Goal: Task Accomplishment & Management: Complete application form

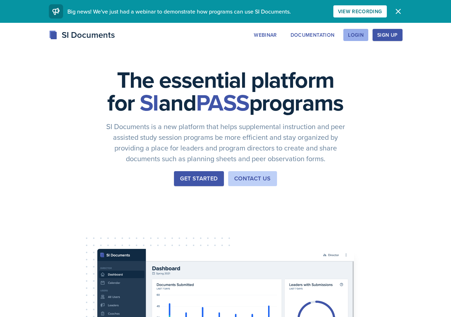
click at [368, 30] on button "Login" at bounding box center [355, 35] width 25 height 12
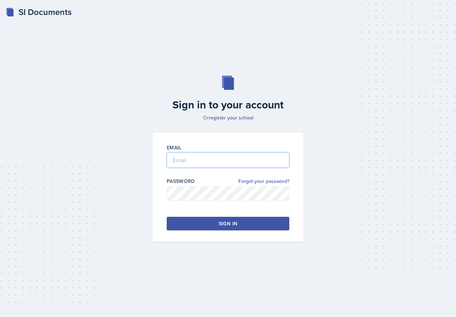
type input "[EMAIL_ADDRESS][DOMAIN_NAME]"
click at [242, 223] on button "Sign in" at bounding box center [228, 224] width 123 height 14
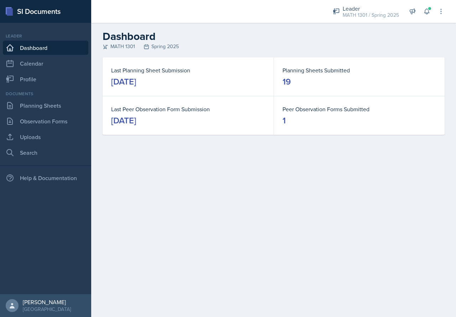
click at [382, 79] on dd "19" at bounding box center [360, 81] width 154 height 11
click at [52, 112] on link "Planning Sheets" at bounding box center [46, 105] width 86 height 14
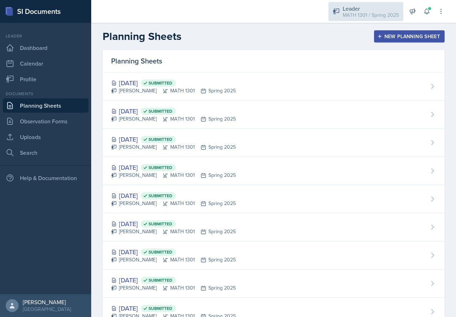
click at [383, 17] on div "MATH 1301 / Spring 2025" at bounding box center [371, 14] width 56 height 7
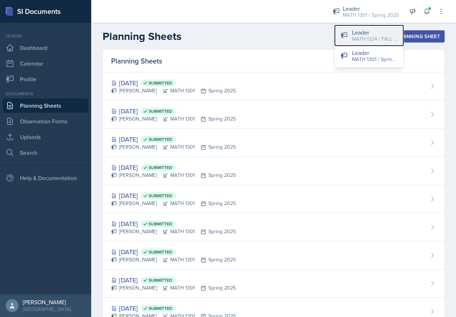
click at [370, 34] on div "Leader" at bounding box center [375, 32] width 46 height 9
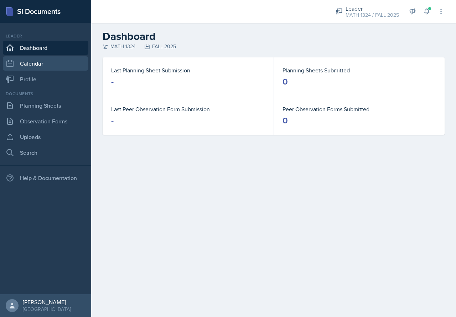
click at [51, 60] on link "Calendar" at bounding box center [46, 63] width 86 height 14
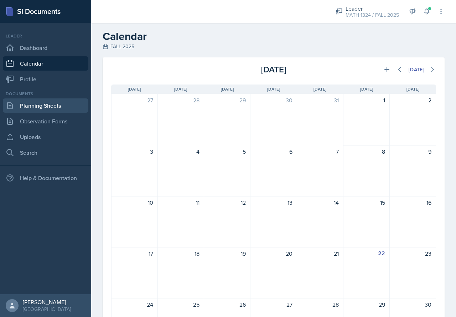
click at [41, 105] on link "Planning Sheets" at bounding box center [46, 105] width 86 height 14
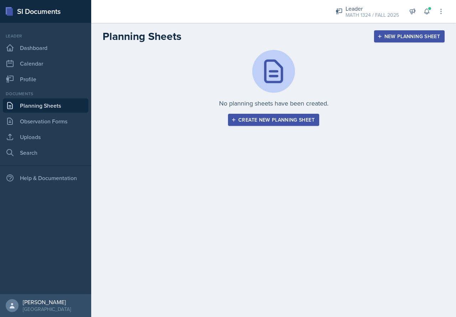
click at [289, 121] on div "Create new planning sheet" at bounding box center [274, 120] width 82 height 6
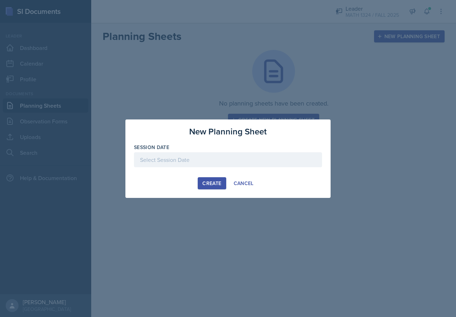
click at [223, 150] on div "Session Date" at bounding box center [228, 147] width 188 height 7
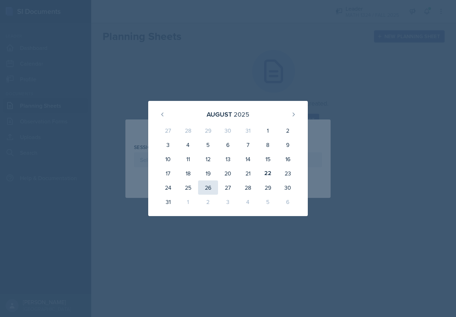
click at [210, 184] on div "26" at bounding box center [208, 187] width 20 height 14
type input "[DATE]"
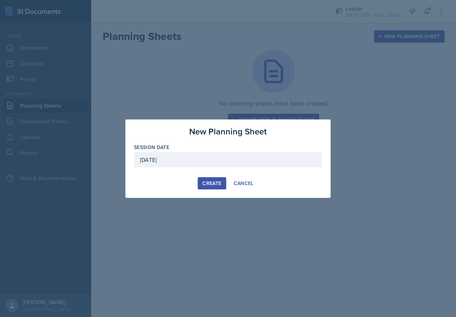
click at [210, 184] on div "Create" at bounding box center [211, 183] width 19 height 6
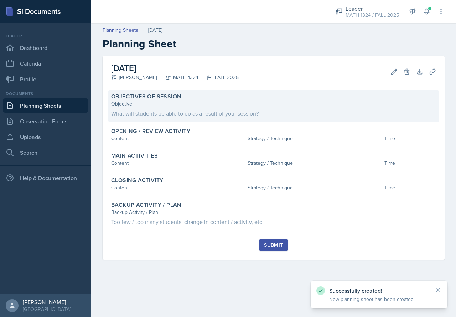
click at [171, 108] on div "Objective What will students be able to do as a result of your session?" at bounding box center [273, 108] width 325 height 17
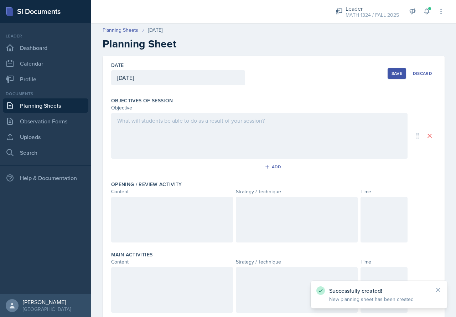
click at [178, 121] on div at bounding box center [259, 136] width 296 height 46
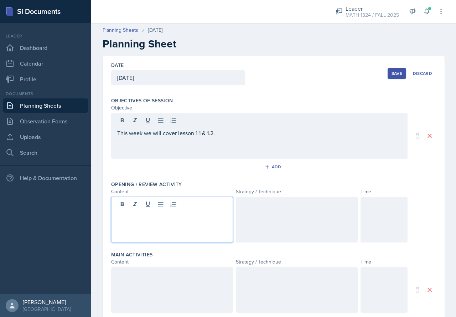
click at [160, 204] on div at bounding box center [172, 220] width 122 height 46
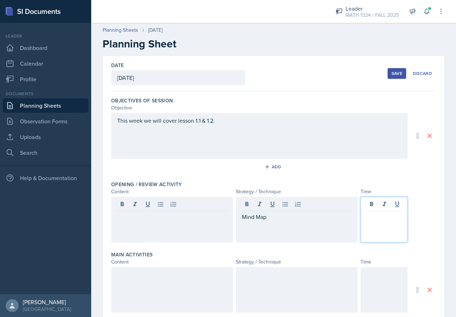
scroll to position [0, 21]
click at [207, 239] on div at bounding box center [172, 220] width 122 height 46
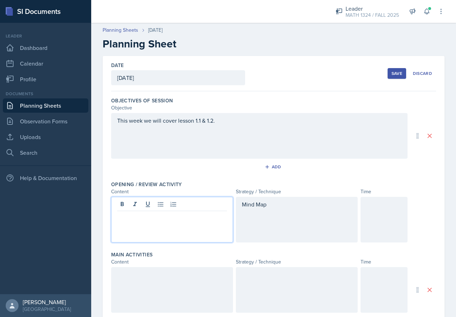
scroll to position [0, 0]
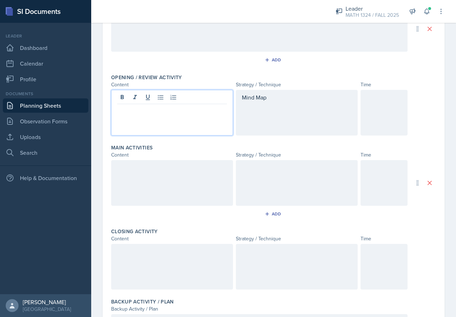
click at [208, 183] on div at bounding box center [172, 183] width 122 height 46
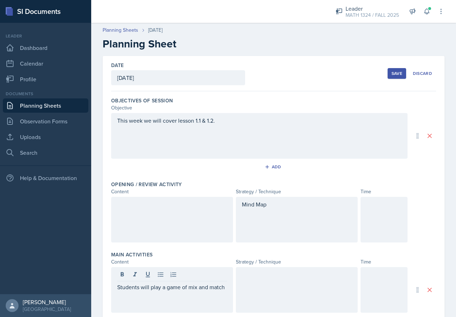
click at [392, 72] on div "Save" at bounding box center [397, 74] width 11 height 6
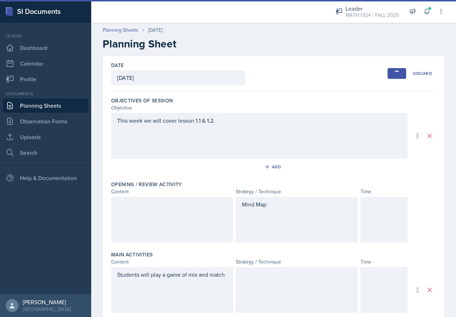
click at [35, 109] on link "Planning Sheets" at bounding box center [46, 105] width 86 height 14
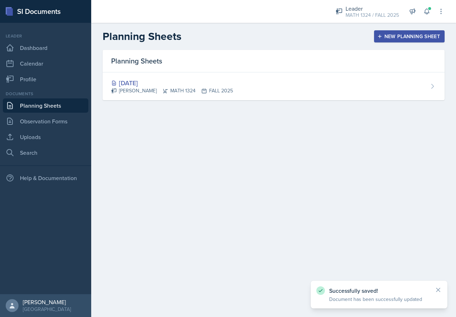
click at [37, 106] on link "Planning Sheets" at bounding box center [46, 105] width 86 height 14
click at [36, 47] on link "Dashboard" at bounding box center [46, 48] width 86 height 14
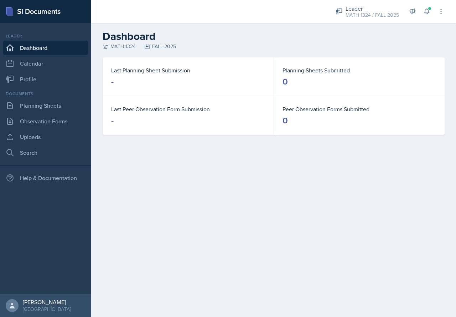
click at [227, 77] on dd "-" at bounding box center [188, 81] width 154 height 11
click at [46, 151] on link "Search" at bounding box center [46, 152] width 86 height 14
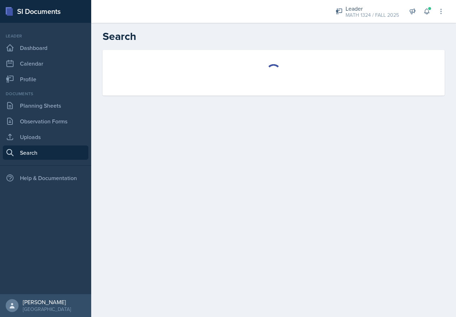
select select "all"
select select "1"
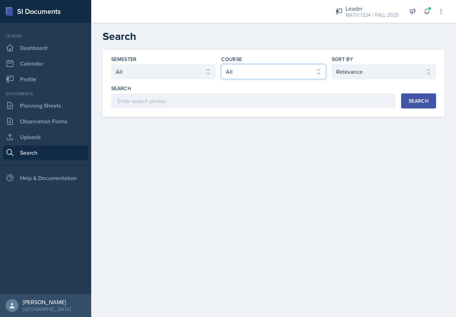
click at [232, 77] on select "Select course All ACC 2301 ART 1301 ART 1302 ART 1310 BIOL 1301 BIOL 1302 BIOL …" at bounding box center [273, 71] width 104 height 15
click at [221, 64] on select "Select course All ACC 2301 ART 1301 ART 1302 ART 1310 BIOL 1301 BIOL 1302 BIOL …" at bounding box center [273, 71] width 104 height 15
click at [414, 105] on button "Search" at bounding box center [418, 100] width 35 height 15
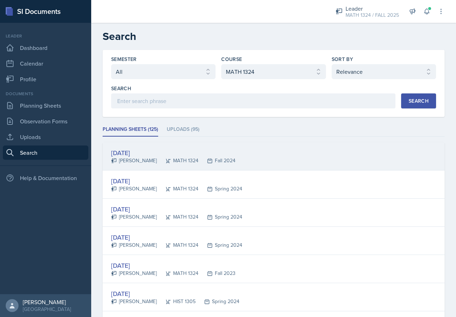
click at [140, 153] on div "[DATE]" at bounding box center [173, 153] width 124 height 10
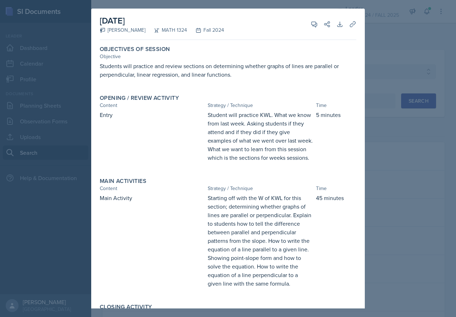
click at [412, 42] on div at bounding box center [228, 158] width 456 height 317
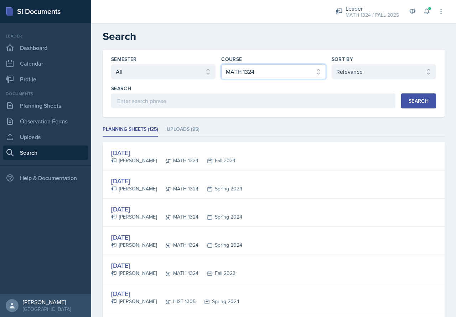
click at [273, 69] on select "Select course All ACC 2301 ART 1301 ART 1302 ART 1310 BIOL 1301 BIOL 1302 BIOL …" at bounding box center [273, 71] width 104 height 15
click at [221, 64] on select "Select course All ACC 2301 ART 1301 ART 1302 ART 1310 BIOL 1301 BIOL 1302 BIOL …" at bounding box center [273, 71] width 104 height 15
click at [428, 103] on button "Search" at bounding box center [418, 100] width 35 height 15
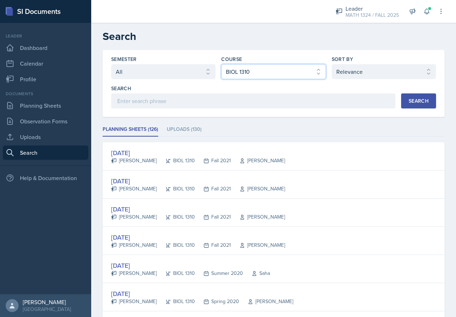
click at [264, 72] on select "Select course All ACC 2301 ART 1301 ART 1302 ART 1310 BIOL 1301 BIOL 1302 BIOL …" at bounding box center [273, 71] width 104 height 15
click at [221, 64] on select "Select course All ACC 2301 ART 1301 ART 1302 ART 1310 BIOL 1301 BIOL 1302 BIOL …" at bounding box center [273, 71] width 104 height 15
click at [423, 91] on div "Search Search" at bounding box center [273, 97] width 325 height 24
click at [421, 96] on button "Search" at bounding box center [418, 100] width 35 height 15
click at [250, 73] on select "Select course All ACC 2301 ART 1301 ART 1302 ART 1310 BIOL 1301 BIOL 1302 BIOL …" at bounding box center [273, 71] width 104 height 15
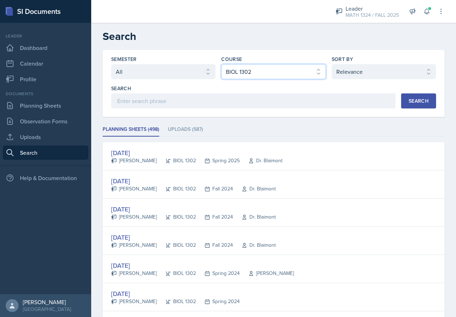
click at [244, 77] on select "Select course All ACC 2301 ART 1301 ART 1302 ART 1310 BIOL 1301 BIOL 1302 BIOL …" at bounding box center [273, 71] width 104 height 15
click at [221, 64] on select "Select course All ACC 2301 ART 1301 ART 1302 ART 1310 BIOL 1301 BIOL 1302 BIOL …" at bounding box center [273, 71] width 104 height 15
click at [410, 97] on button "Search" at bounding box center [418, 100] width 35 height 15
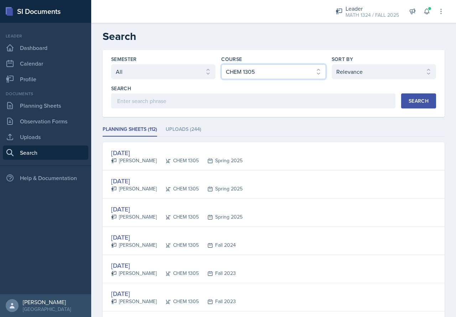
click at [245, 70] on select "Select course All ACC 2301 ART 1301 ART 1302 ART 1310 BIOL 1301 BIOL 1302 BIOL …" at bounding box center [273, 71] width 104 height 15
click at [221, 64] on select "Select course All ACC 2301 ART 1301 ART 1302 ART 1310 BIOL 1301 BIOL 1302 BIOL …" at bounding box center [273, 71] width 104 height 15
click at [414, 98] on div "Search" at bounding box center [419, 101] width 20 height 6
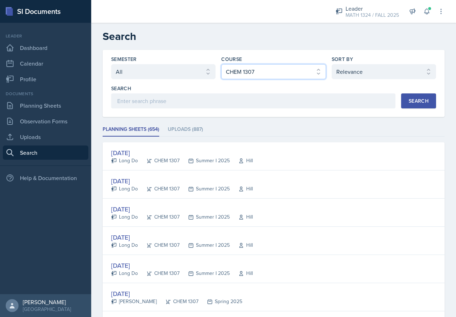
click at [259, 75] on select "Select course All ACC 2301 ART 1301 ART 1302 ART 1310 BIOL 1301 BIOL 1302 BIOL …" at bounding box center [273, 71] width 104 height 15
select select "efb22956-41c7-4178-bc44-15f757e855df"
click at [221, 64] on select "Select course All ACC 2301 ART 1301 ART 1302 ART 1310 BIOL 1301 BIOL 1302 BIOL …" at bounding box center [273, 71] width 104 height 15
click at [409, 103] on div "Search" at bounding box center [419, 101] width 20 height 6
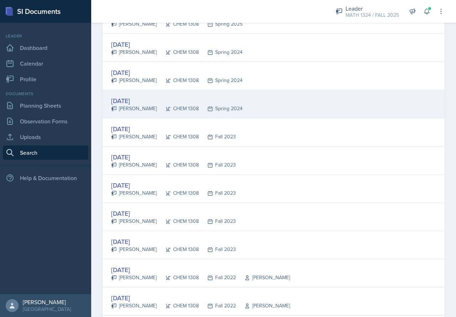
scroll to position [249, 0]
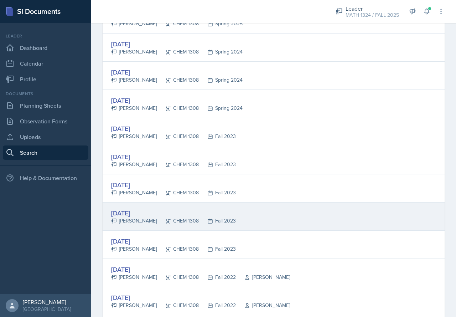
click at [138, 211] on div "[DATE]" at bounding box center [173, 213] width 125 height 10
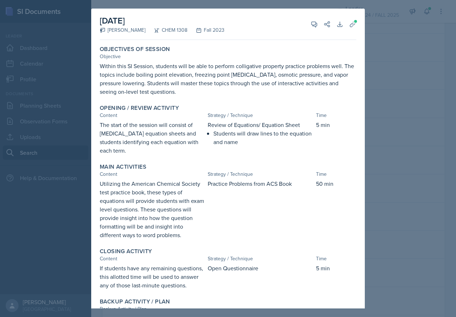
click at [389, 87] on div at bounding box center [228, 158] width 456 height 317
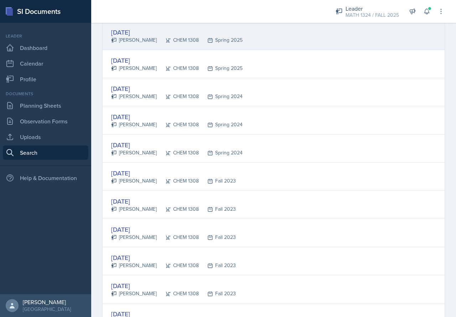
scroll to position [143, 0]
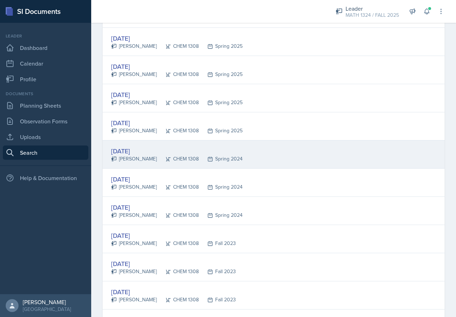
click at [150, 154] on div "[DATE]" at bounding box center [176, 151] width 131 height 10
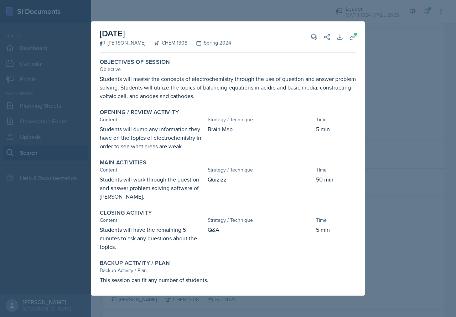
click at [404, 48] on div at bounding box center [228, 158] width 456 height 317
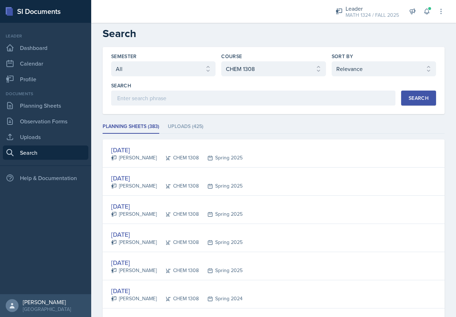
scroll to position [0, 0]
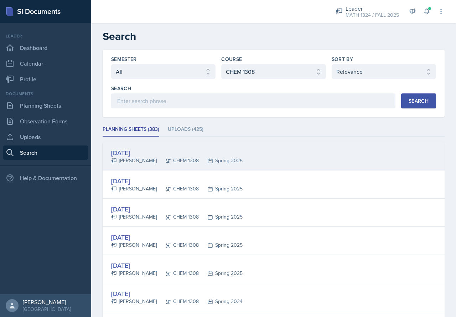
click at [136, 155] on div "[DATE]" at bounding box center [176, 153] width 131 height 10
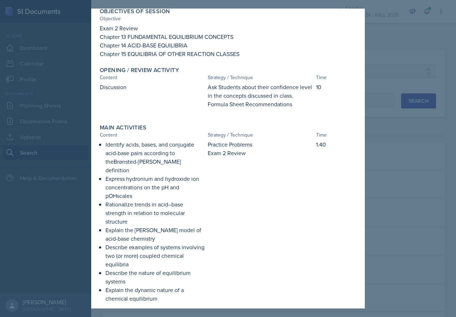
scroll to position [36, 0]
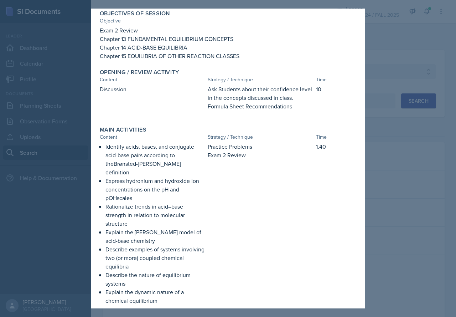
click at [399, 56] on div at bounding box center [228, 158] width 456 height 317
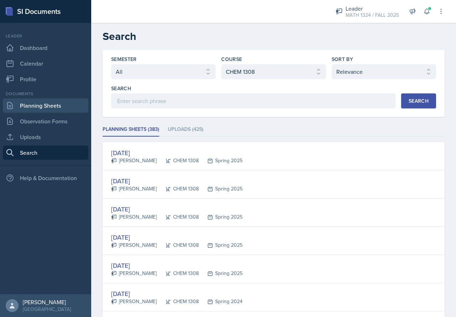
click at [32, 107] on link "Planning Sheets" at bounding box center [46, 105] width 86 height 14
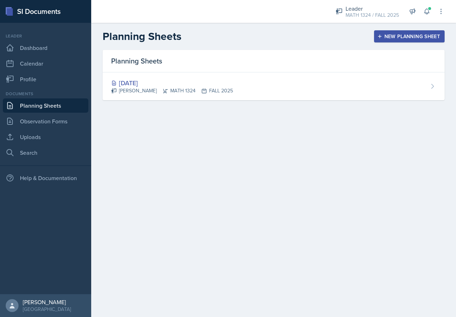
click at [188, 95] on div "[DATE] [PERSON_NAME] MATH 1324 FALL 2025" at bounding box center [274, 86] width 342 height 28
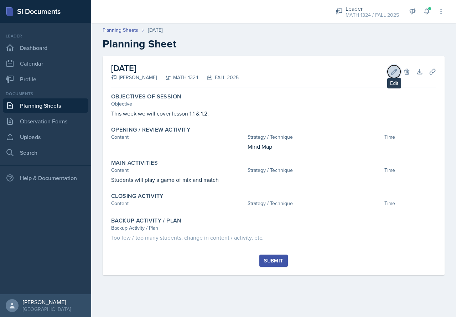
click at [392, 66] on button "Edit" at bounding box center [394, 71] width 13 height 13
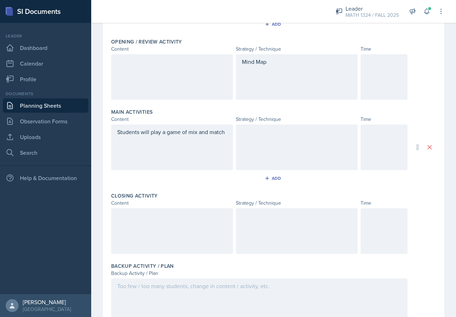
click at [206, 139] on div "Students will play a game of mix and match" at bounding box center [172, 147] width 122 height 46
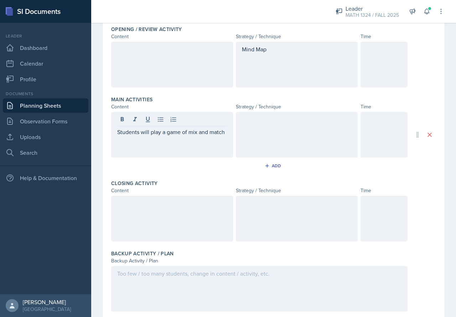
click at [227, 129] on div "Students will play a game of mix and match" at bounding box center [172, 135] width 122 height 46
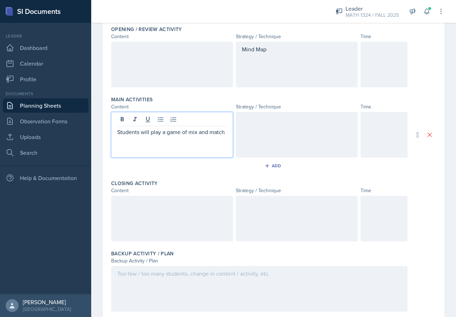
click at [226, 130] on div "Students will play a game of mix and match" at bounding box center [172, 135] width 122 height 46
click at [223, 135] on p "Students will play a game of mix and match" at bounding box center [172, 132] width 110 height 9
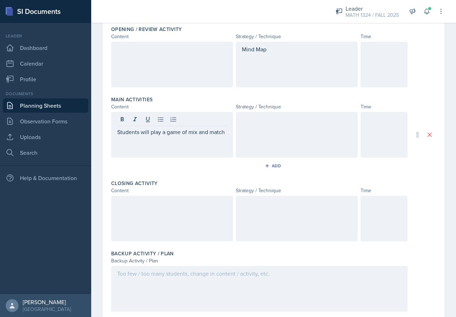
click at [226, 135] on div "Students will play a game of mix and match" at bounding box center [172, 135] width 122 height 46
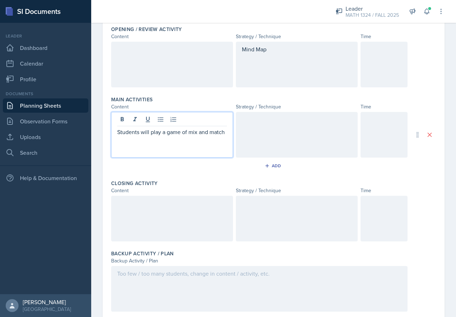
click at [248, 125] on div at bounding box center [297, 135] width 122 height 46
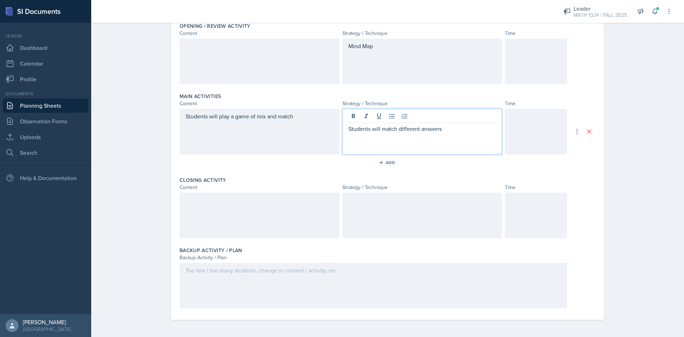
scroll to position [158, 0]
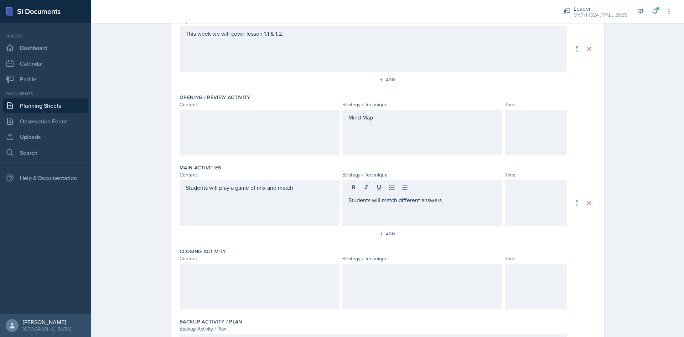
click at [265, 193] on div "Students will play a game of mix and match" at bounding box center [260, 203] width 160 height 46
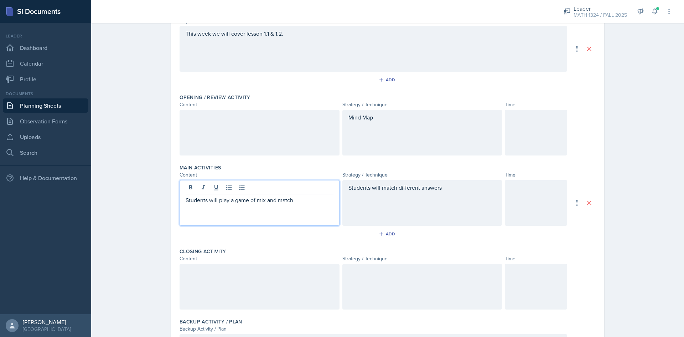
scroll to position [99, 0]
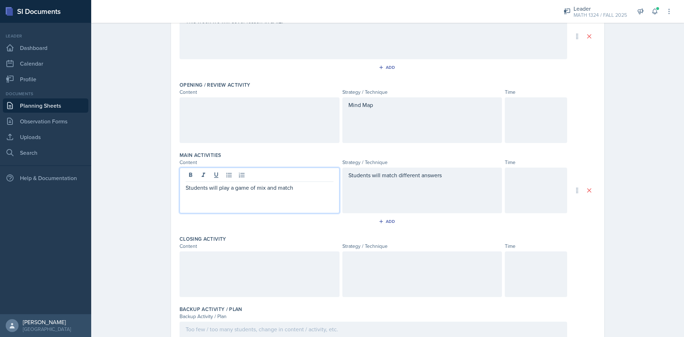
click at [265, 193] on div "Students will play a game of mix and match" at bounding box center [260, 190] width 160 height 46
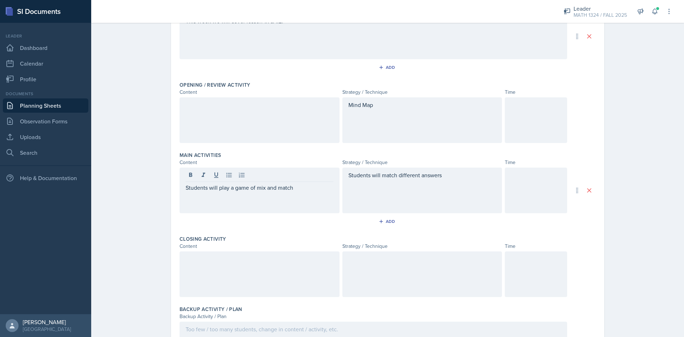
click at [265, 193] on div "Students will play a game of mix and match" at bounding box center [260, 190] width 160 height 46
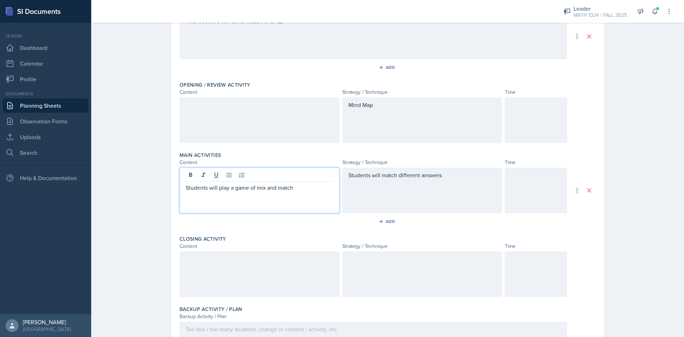
click at [294, 187] on p "Students will play a game of mix and match" at bounding box center [260, 187] width 148 height 9
click at [295, 188] on p "Students will play a game of mix and match. students match equations or inequal…" at bounding box center [260, 196] width 148 height 26
click at [358, 197] on div "Students will match different answers" at bounding box center [422, 190] width 160 height 46
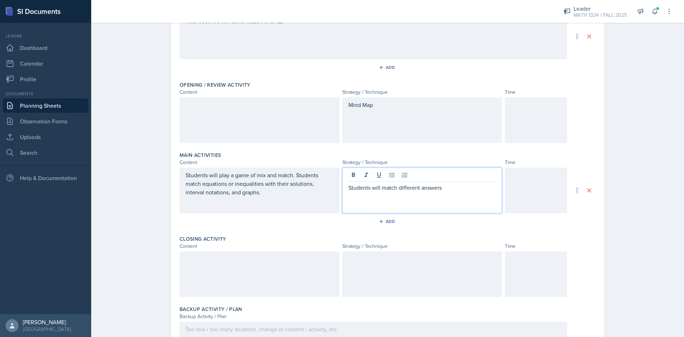
scroll to position [112, 0]
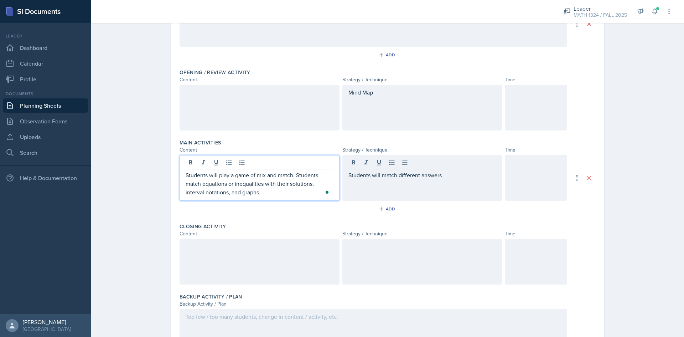
drag, startPoint x: 253, startPoint y: 181, endPoint x: 188, endPoint y: 160, distance: 67.9
click at [176, 161] on div "Date [DATE] [DATE] 27 28 29 30 31 1 2 3 4 5 6 7 8 9 10 11 12 13 14 15 16 17 18 …" at bounding box center [387, 155] width 433 height 422
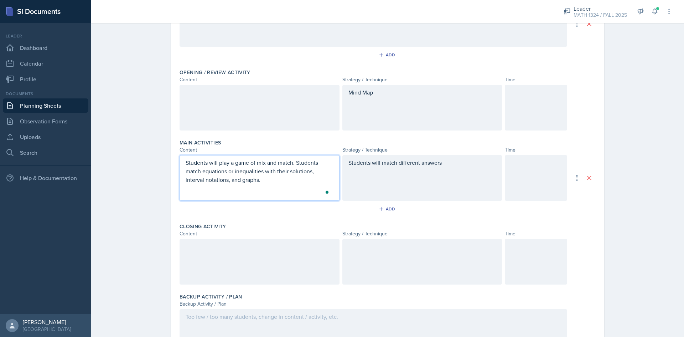
scroll to position [99, 0]
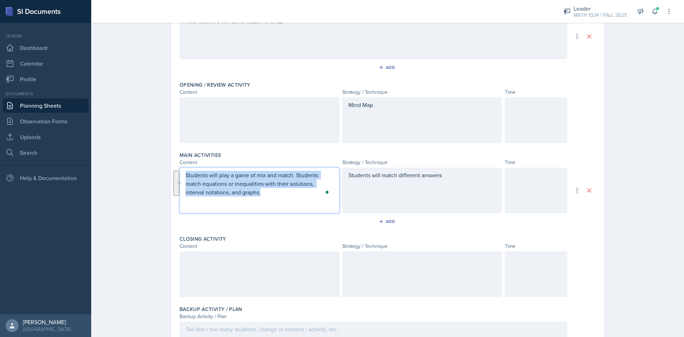
drag, startPoint x: 242, startPoint y: 195, endPoint x: 148, endPoint y: 167, distance: 98.1
click at [148, 167] on div "Planning Sheets [DATE] Planning Sheet Date [DATE] [DATE] 27 28 29 30 31 1 2 3 4…" at bounding box center [387, 158] width 593 height 476
copy p "Students will play a game of mix and match. Students match equations or inequal…"
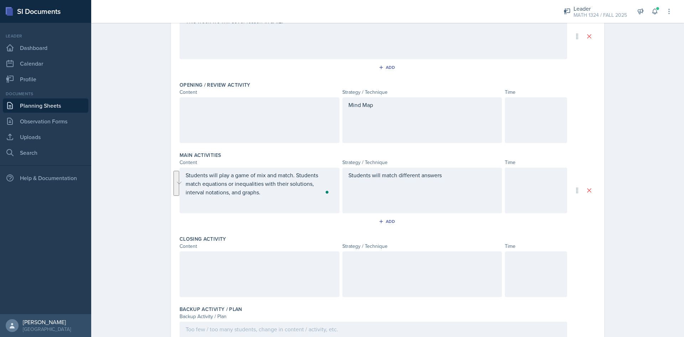
click at [440, 184] on div "Students will match different answers" at bounding box center [422, 190] width 160 height 46
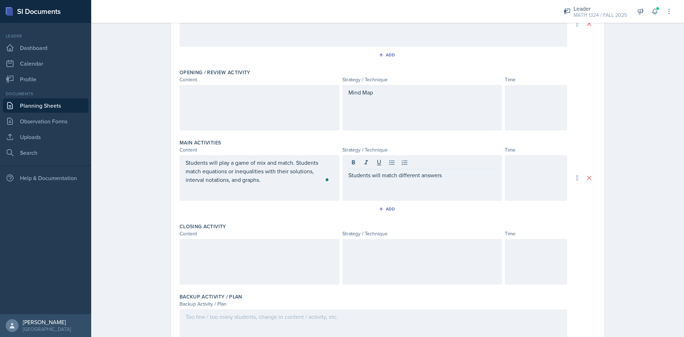
click at [441, 184] on div "Students will match different answers" at bounding box center [422, 178] width 160 height 46
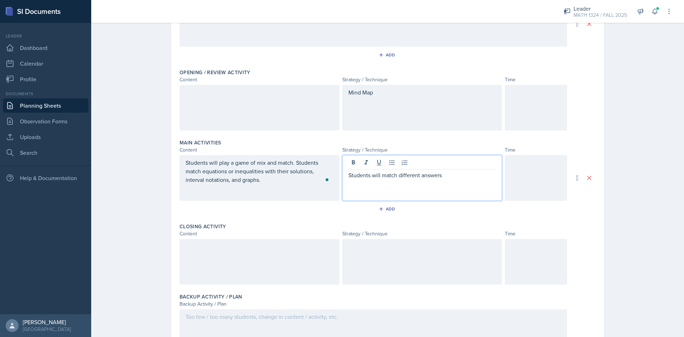
click at [441, 184] on div "Students will match different answers" at bounding box center [422, 178] width 160 height 46
drag, startPoint x: 441, startPoint y: 184, endPoint x: 416, endPoint y: 176, distance: 26.5
click at [435, 182] on div "Students will match different answers" at bounding box center [422, 178] width 160 height 46
click at [416, 176] on p "Students will match different answers" at bounding box center [422, 175] width 148 height 9
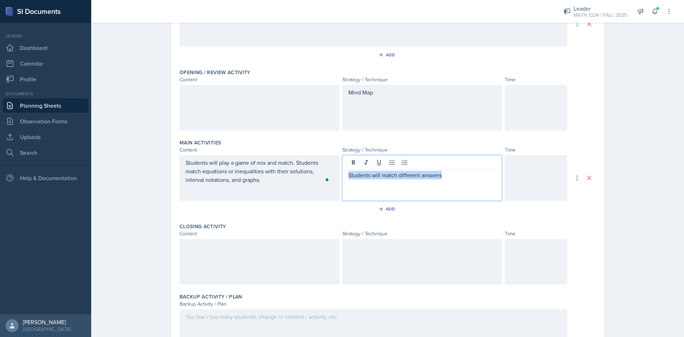
click at [416, 176] on p "Students will match different answers" at bounding box center [422, 175] width 148 height 9
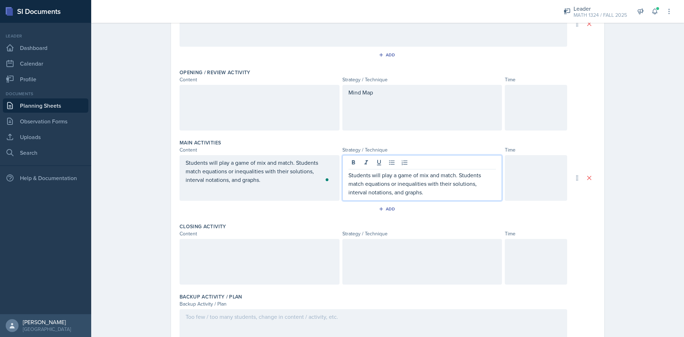
click at [234, 193] on div "Students will play a game of mix and match. Students match equations or inequal…" at bounding box center [260, 178] width 160 height 46
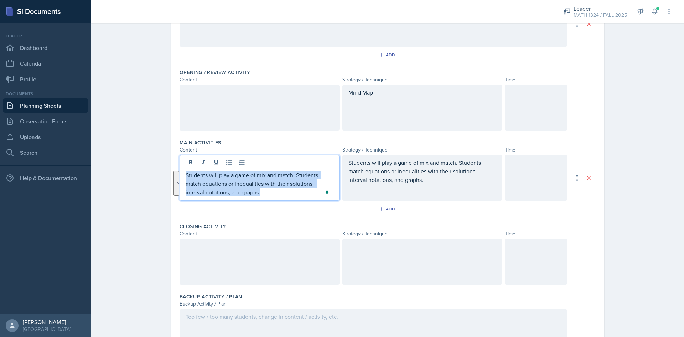
scroll to position [124, 0]
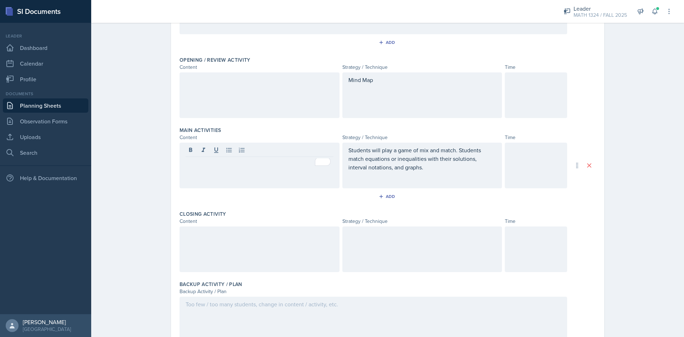
click at [411, 167] on p "Students will play a game of mix and match. Students match equations or inequal…" at bounding box center [422, 159] width 148 height 26
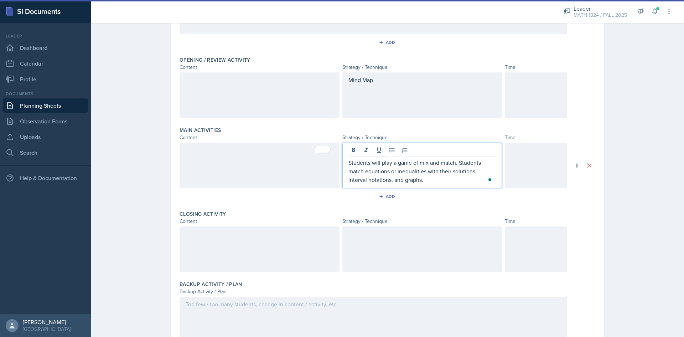
click at [414, 178] on p "Students will play a game of mix and match. Students match equations or inequal…" at bounding box center [422, 171] width 148 height 26
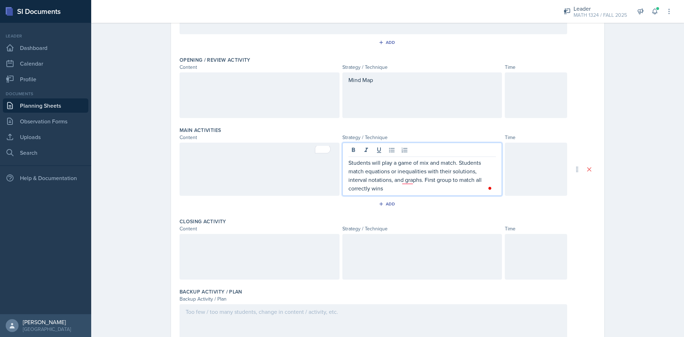
click at [321, 250] on div at bounding box center [260, 257] width 160 height 46
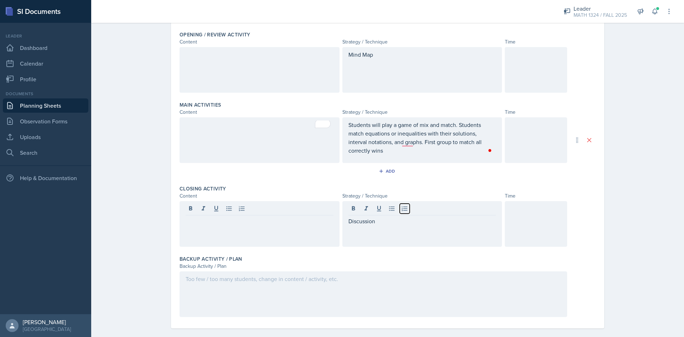
scroll to position [151, 0]
click at [283, 221] on p at bounding box center [260, 219] width 148 height 9
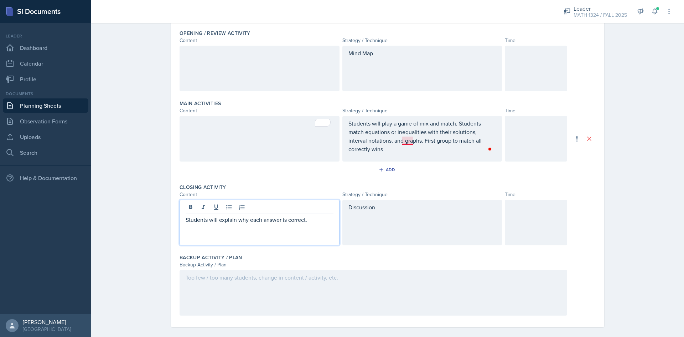
scroll to position [159, 0]
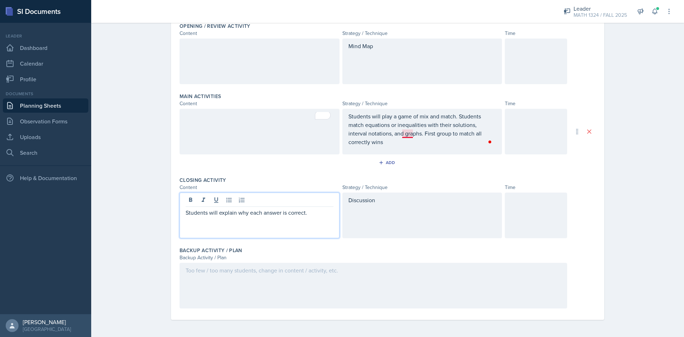
click at [412, 143] on p "Students will play a game of mix and match. Students match equations or inequal…" at bounding box center [422, 129] width 148 height 34
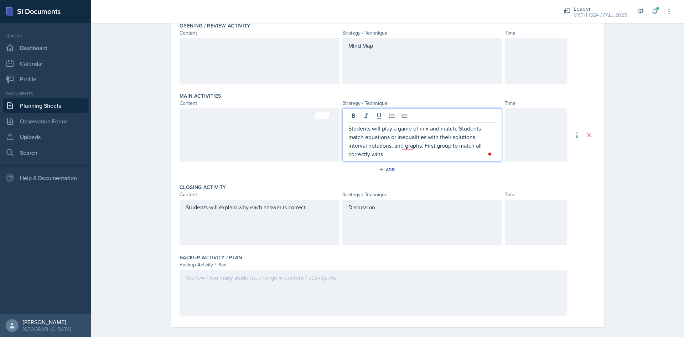
click at [408, 142] on p "Students will play a game of mix and match. Students match equations or inequal…" at bounding box center [422, 141] width 148 height 34
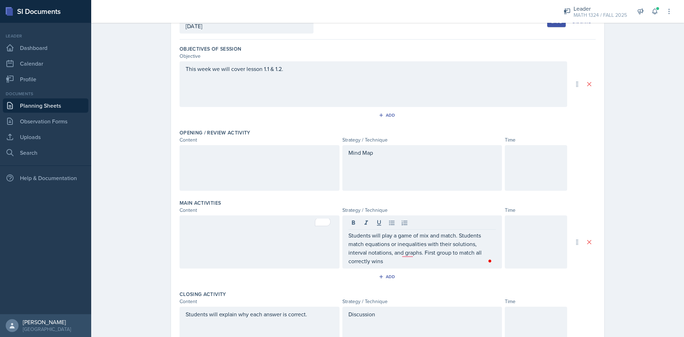
click at [288, 238] on div at bounding box center [260, 241] width 160 height 53
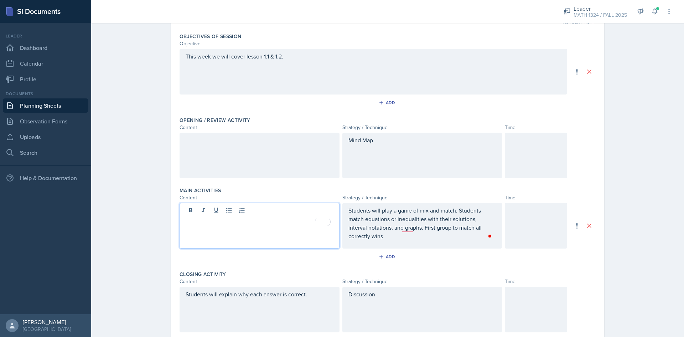
drag, startPoint x: 385, startPoint y: 236, endPoint x: 385, endPoint y: 241, distance: 5.0
click at [385, 240] on p "Students will play a game of mix and match. Students match equations or inequal…" at bounding box center [422, 223] width 148 height 34
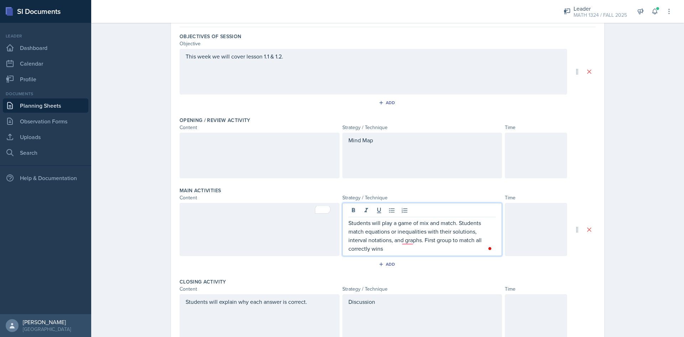
click at [373, 245] on p "Students will play a game of mix and match. Students match equations or inequal…" at bounding box center [422, 235] width 148 height 34
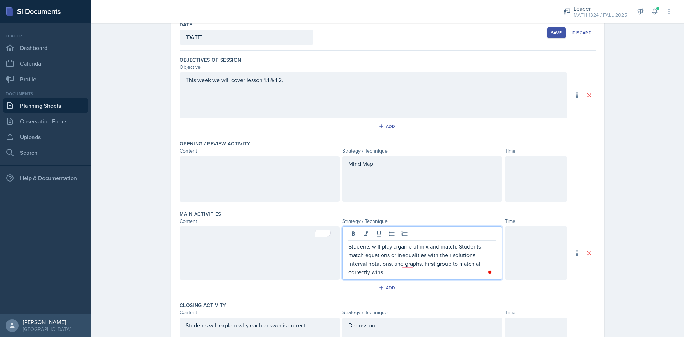
scroll to position [29, 0]
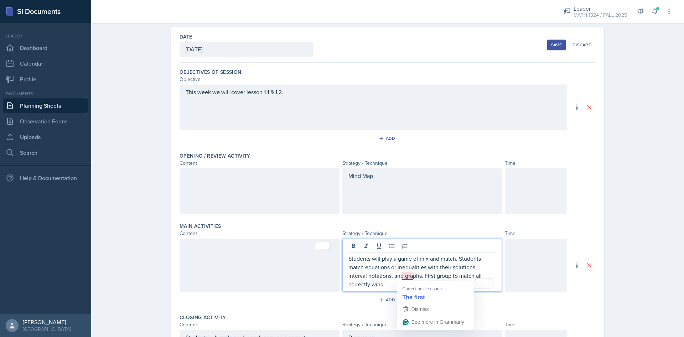
click at [402, 275] on p "Students will play a game of mix and match. Students match equations or inequal…" at bounding box center [422, 271] width 148 height 34
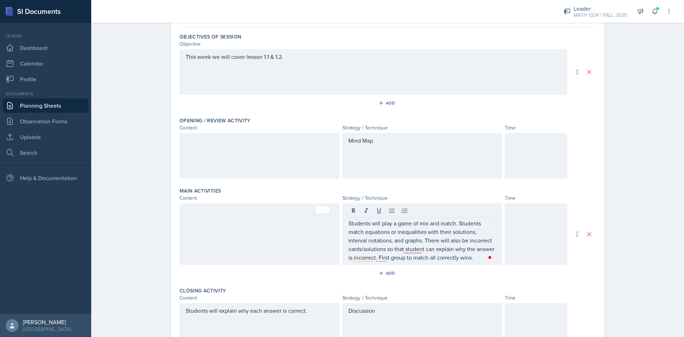
scroll to position [171, 0]
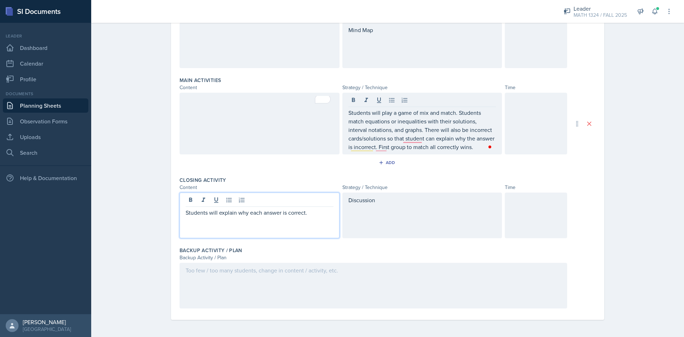
click at [314, 206] on div "Students will explain why each answer is correct." at bounding box center [260, 215] width 160 height 46
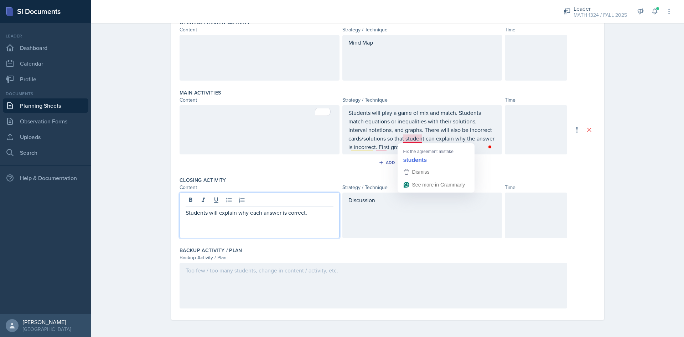
click at [417, 138] on p "Students will play a game of mix and match. Students match equations or inequal…" at bounding box center [422, 129] width 148 height 43
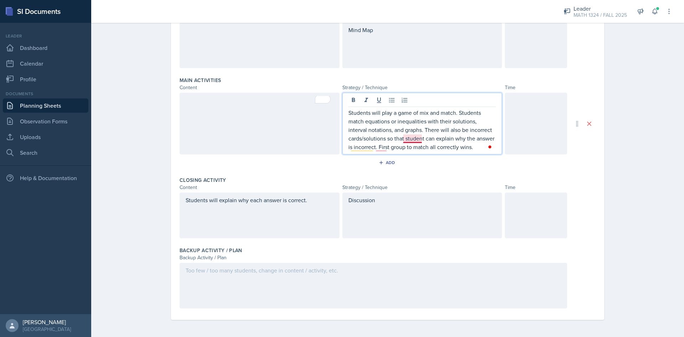
click at [415, 139] on p "Students will play a game of mix and match. Students match equations or inequal…" at bounding box center [422, 129] width 148 height 43
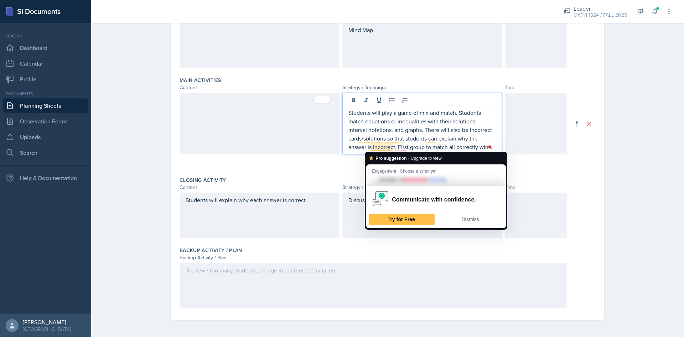
click at [260, 207] on div "Students will explain why each answer is correct." at bounding box center [260, 215] width 160 height 46
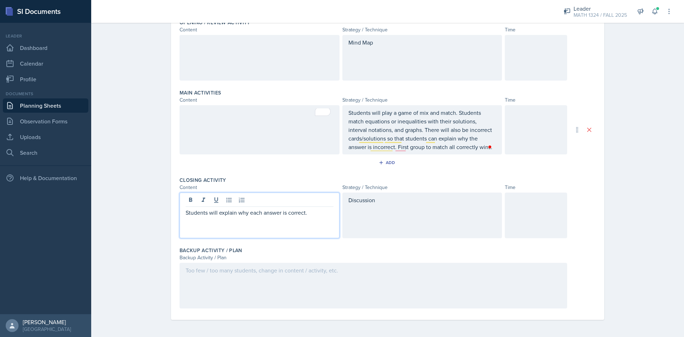
scroll to position [162, 0]
click at [217, 213] on p "Students will explain why each answer is correct." at bounding box center [260, 212] width 148 height 9
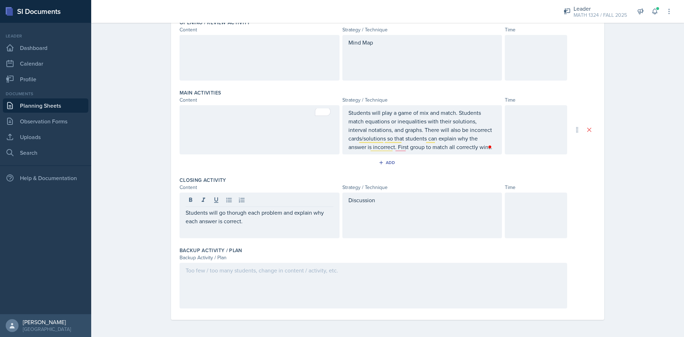
click at [391, 220] on div "Discussion" at bounding box center [422, 215] width 160 height 46
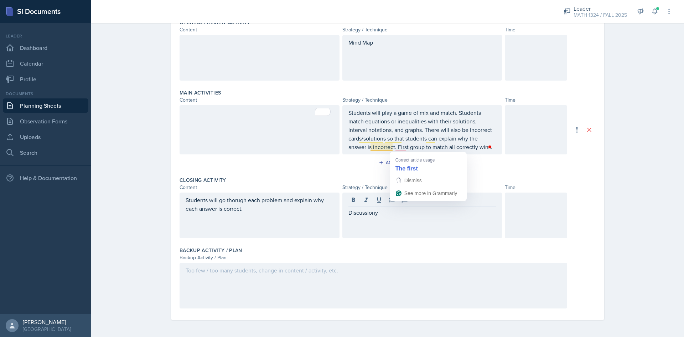
click at [237, 128] on div at bounding box center [260, 129] width 160 height 49
drag, startPoint x: 284, startPoint y: 131, endPoint x: 185, endPoint y: 124, distance: 99.7
click at [187, 135] on div "Equation Match up Game" at bounding box center [260, 129] width 160 height 49
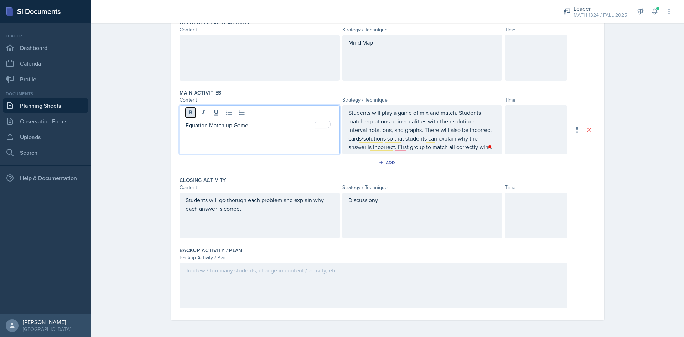
click at [186, 109] on button at bounding box center [191, 113] width 10 height 10
click at [205, 125] on p "Equation Match up Game" at bounding box center [260, 125] width 148 height 9
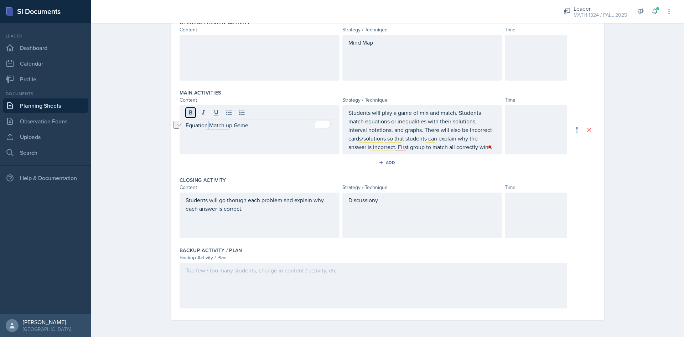
click at [187, 110] on icon at bounding box center [190, 112] width 7 height 7
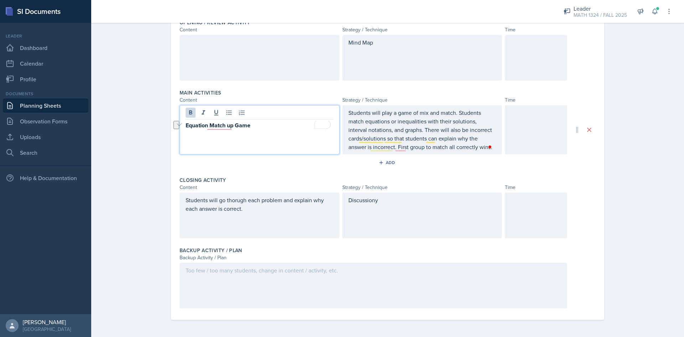
click at [245, 118] on div at bounding box center [260, 114] width 148 height 12
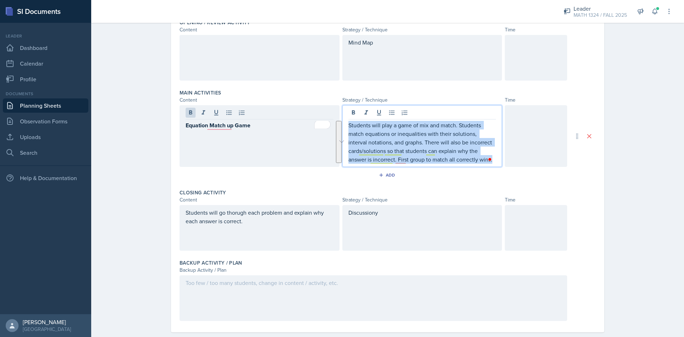
drag, startPoint x: 347, startPoint y: 112, endPoint x: 542, endPoint y: 238, distance: 231.8
click at [456, 238] on div "Objectives of Session Objective This week we will cover lesson 1.1 & 1.2. Add O…" at bounding box center [388, 130] width 416 height 403
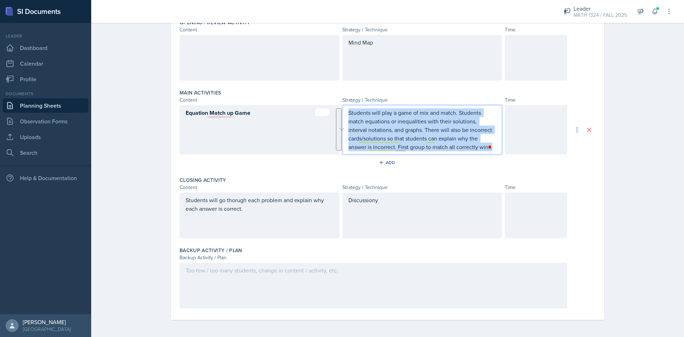
copy p "Students will play a game of mix and match. Students match equations or inequal…"
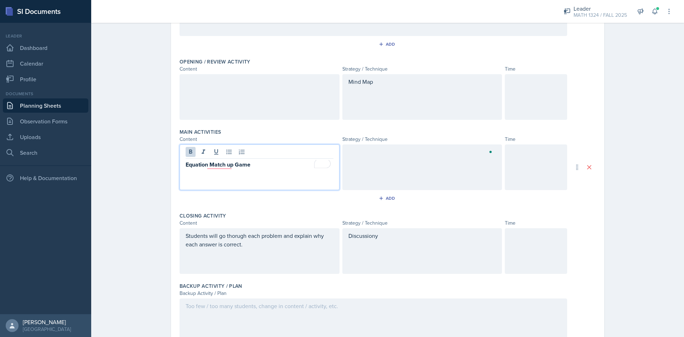
click at [192, 160] on strong "Equation Match up Game" at bounding box center [218, 164] width 65 height 8
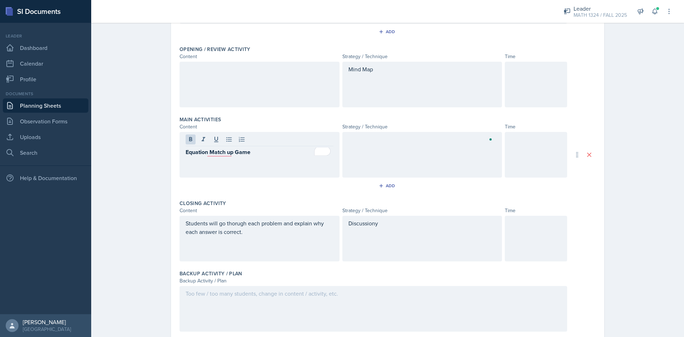
click at [239, 160] on div "Equation Match up Game" at bounding box center [260, 155] width 160 height 46
click at [263, 158] on div "Equation Match up Game" at bounding box center [260, 155] width 160 height 46
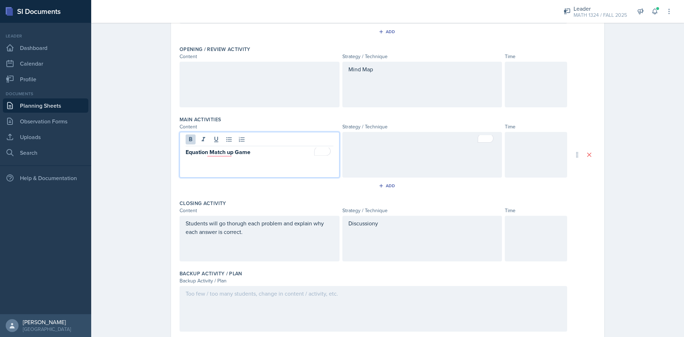
click at [260, 152] on p "Equation Match up Game" at bounding box center [260, 152] width 148 height 9
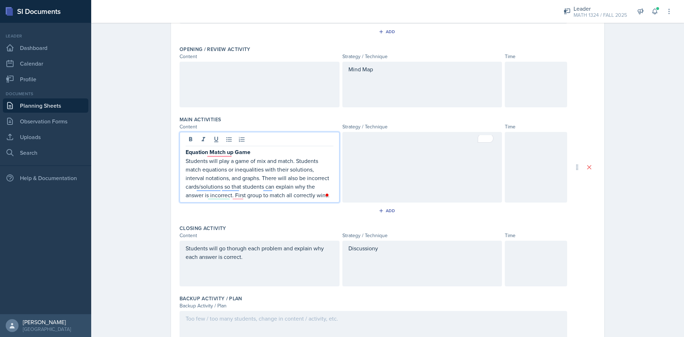
click at [356, 143] on div at bounding box center [422, 167] width 160 height 71
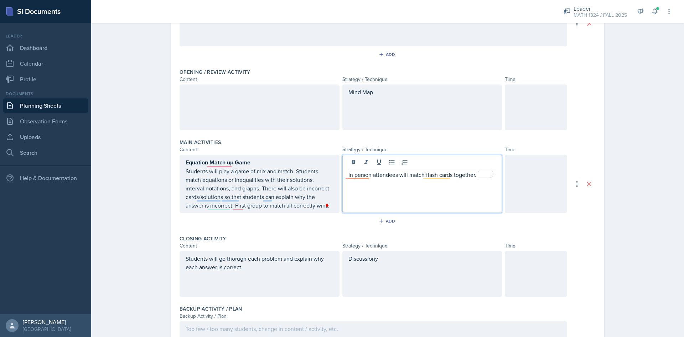
scroll to position [99, 0]
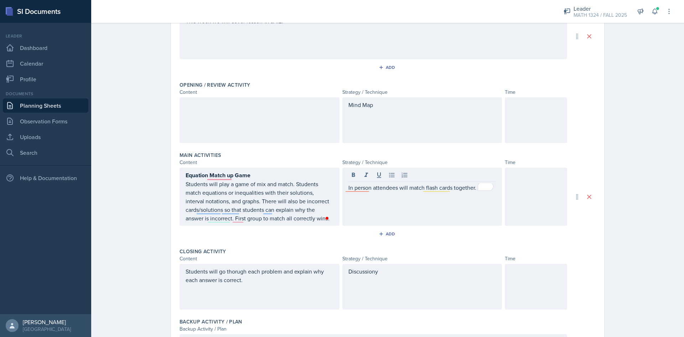
click at [376, 272] on div "Discussiony" at bounding box center [422, 287] width 160 height 46
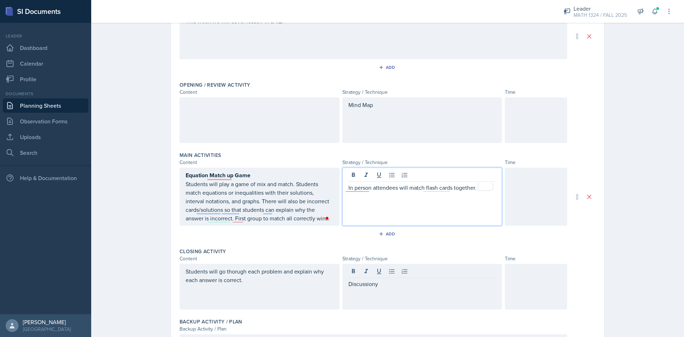
click at [456, 177] on div "In person attendees will match flash cards together." at bounding box center [422, 196] width 160 height 58
click at [456, 188] on p "In person attendees will match flash cards together." at bounding box center [422, 187] width 148 height 9
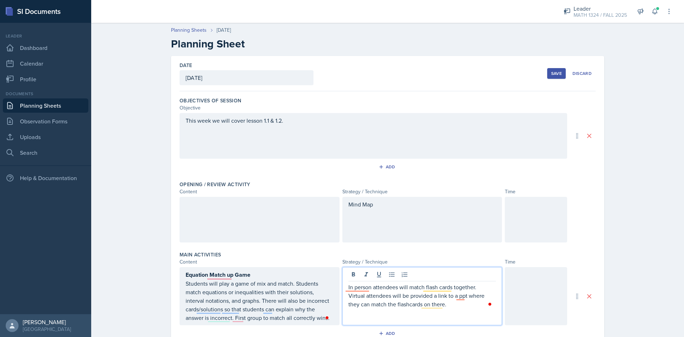
scroll to position [99, 0]
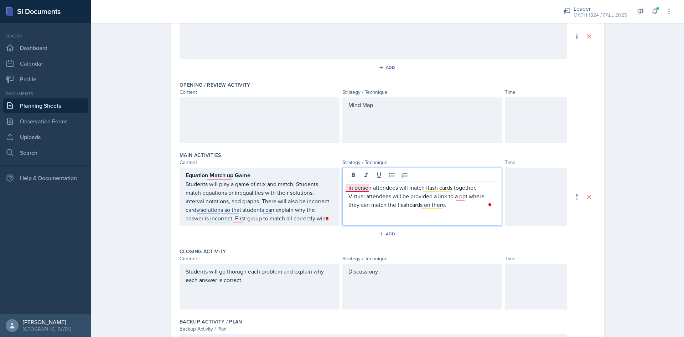
click at [357, 186] on p "In person attendees will match flash cards together." at bounding box center [422, 187] width 148 height 9
click at [447, 193] on p "Virtual attendees will be provided a link to a ppt where they can match the fla…" at bounding box center [422, 200] width 148 height 17
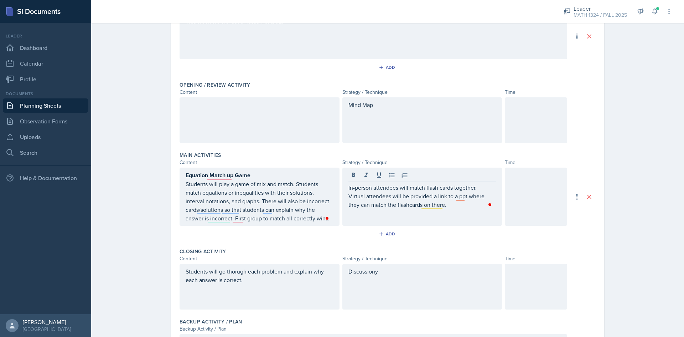
click at [240, 128] on div at bounding box center [260, 120] width 160 height 46
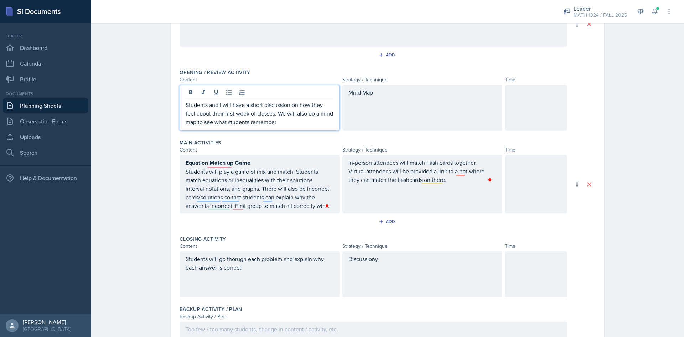
click at [512, 107] on div at bounding box center [536, 108] width 62 height 46
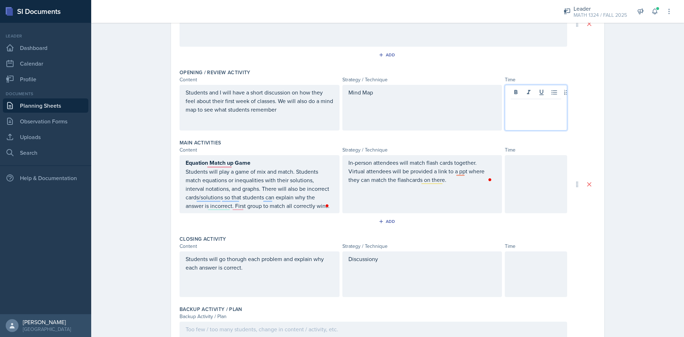
scroll to position [124, 0]
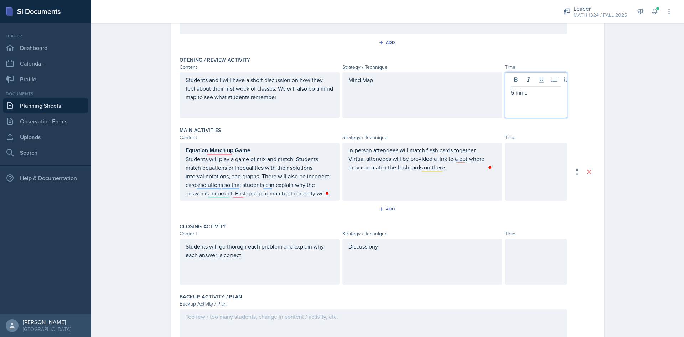
click at [511, 166] on div at bounding box center [536, 172] width 62 height 58
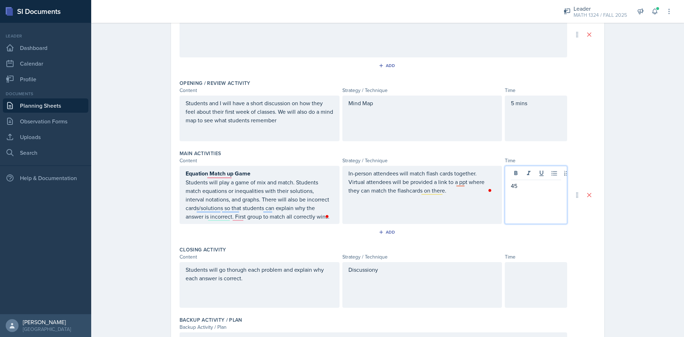
scroll to position [171, 0]
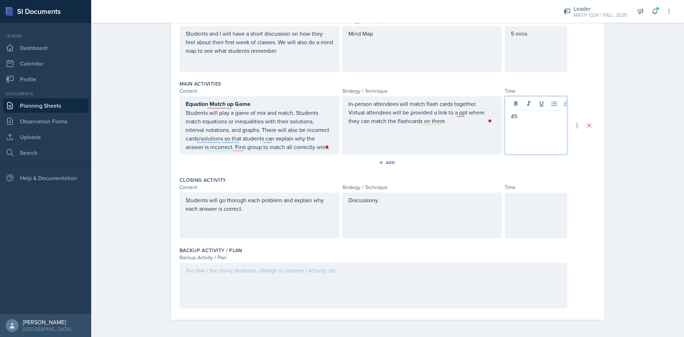
click at [558, 210] on div at bounding box center [536, 215] width 62 height 46
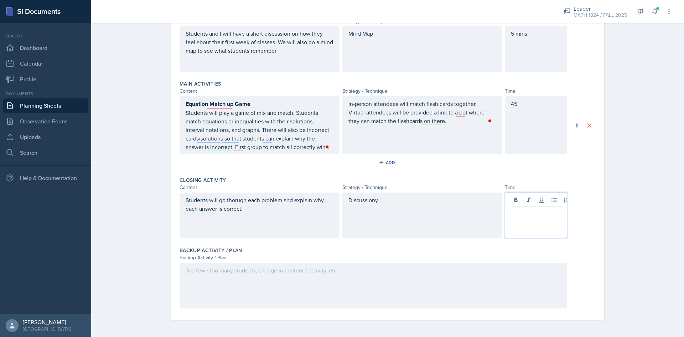
click at [585, 208] on div "Students will go thorugh each problem and explain why each answer is correct. D…" at bounding box center [388, 215] width 416 height 46
click at [567, 147] on div "Equation Match up Game Students will play a game of mix and match. Students mat…" at bounding box center [388, 125] width 416 height 58
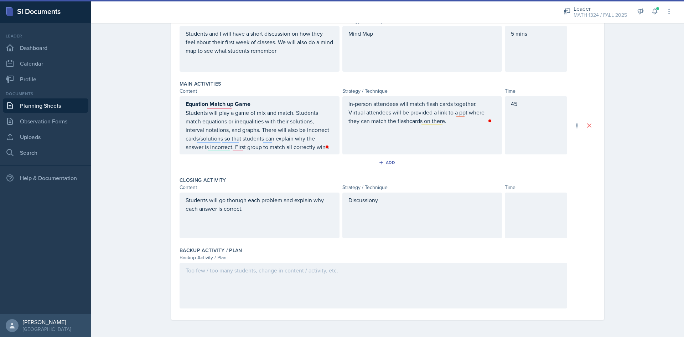
click at [559, 163] on div "Add" at bounding box center [388, 164] width 416 height 14
drag, startPoint x: 484, startPoint y: 174, endPoint x: 346, endPoint y: 174, distance: 137.9
click at [483, 174] on div "Closing Activity Content Strategy / Technique Time Students will go thorugh eac…" at bounding box center [388, 209] width 416 height 70
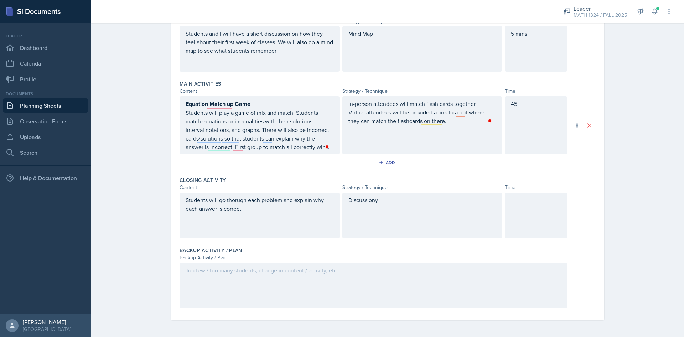
click at [278, 220] on div "Students will go thorugh each problem and explain why each answer is correct." at bounding box center [260, 215] width 160 height 46
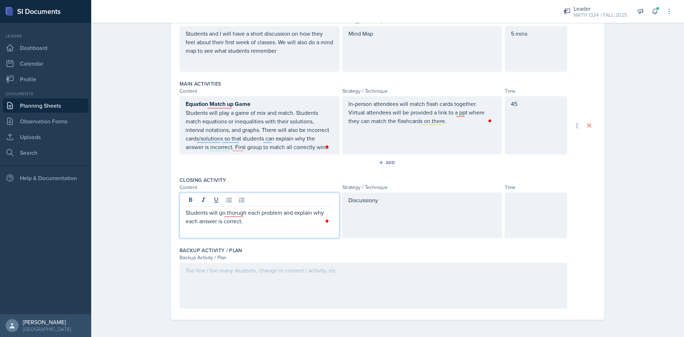
click at [249, 221] on p "Students will go thorugh each problem and explain why each answer is correct." at bounding box center [260, 216] width 148 height 17
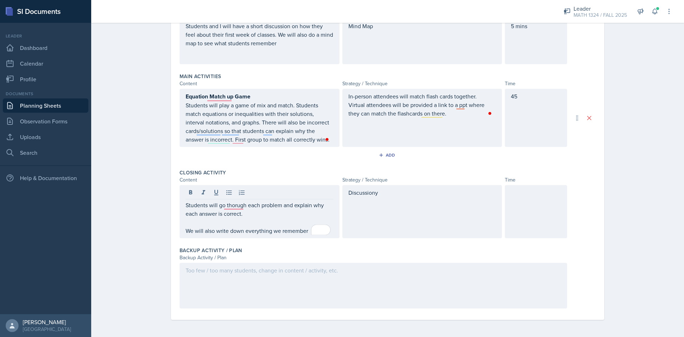
click at [533, 228] on div at bounding box center [536, 211] width 62 height 53
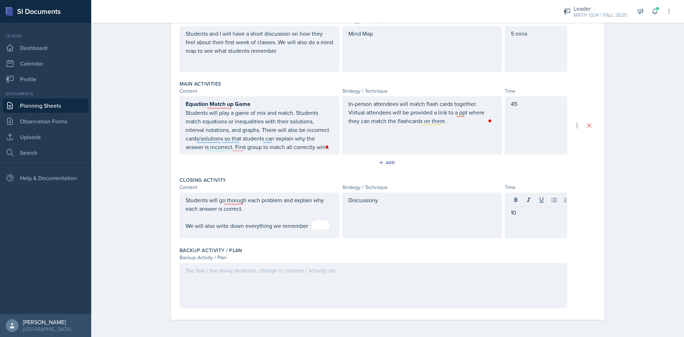
drag, startPoint x: 367, startPoint y: 265, endPoint x: 366, endPoint y: 262, distance: 3.8
click at [366, 262] on div "Backup Activity / Plan Backup Activity / Plan" at bounding box center [388, 279] width 416 height 70
click at [379, 205] on div "Discussiony" at bounding box center [422, 215] width 160 height 46
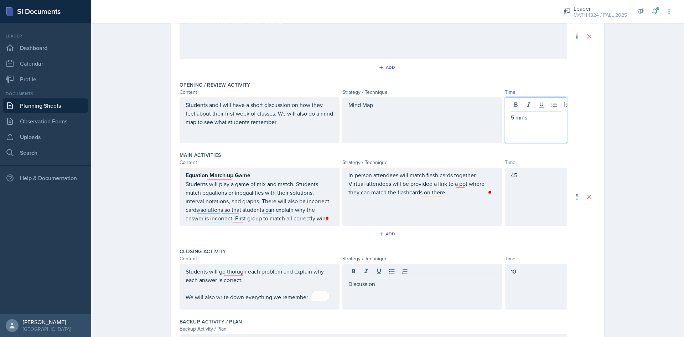
scroll to position [112, 0]
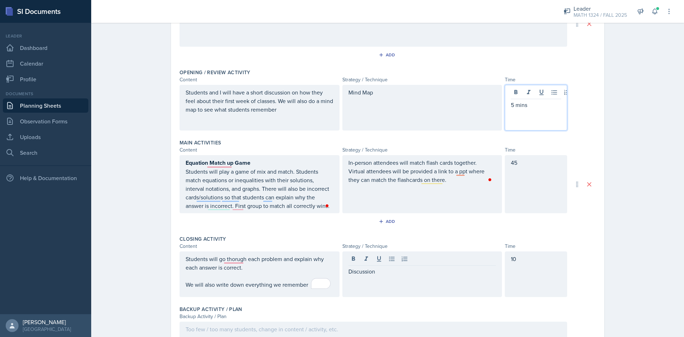
click at [513, 104] on p "5 mins" at bounding box center [536, 104] width 50 height 9
click at [512, 159] on div "45" at bounding box center [536, 184] width 62 height 58
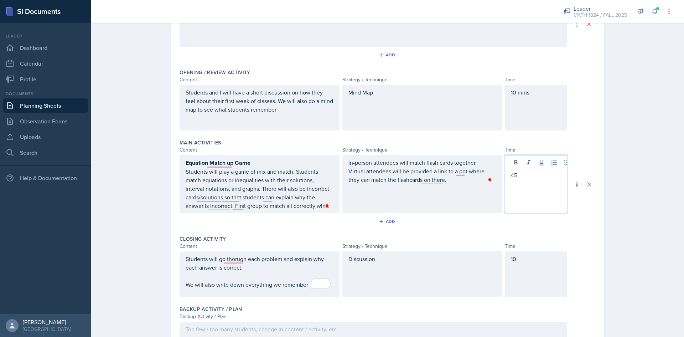
click at [517, 177] on p "45" at bounding box center [536, 175] width 50 height 9
click at [519, 238] on div "Closing Activity" at bounding box center [388, 238] width 416 height 7
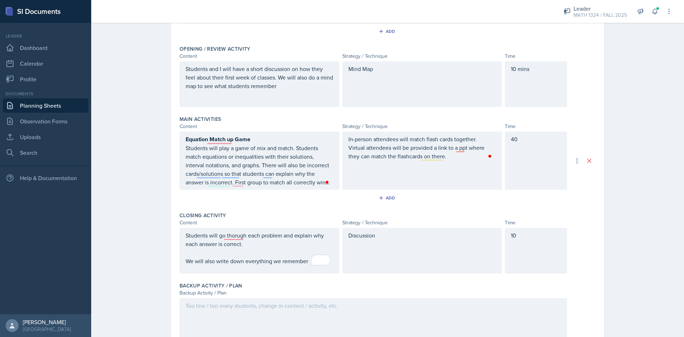
scroll to position [171, 0]
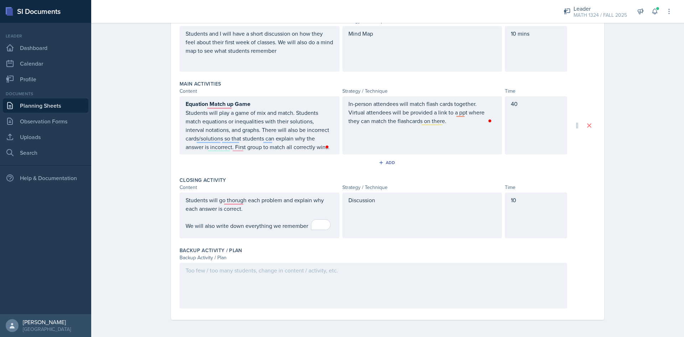
click at [271, 281] on div at bounding box center [374, 286] width 388 height 46
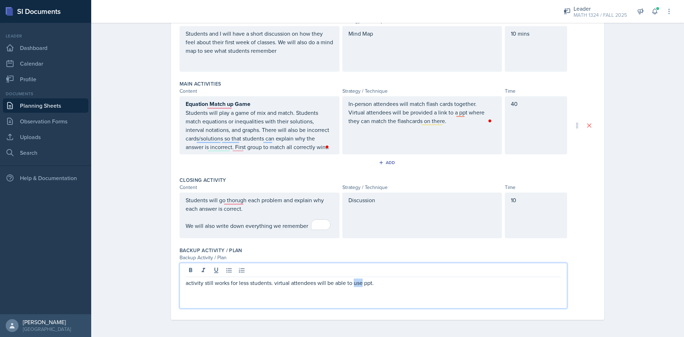
drag, startPoint x: 360, startPoint y: 285, endPoint x: 351, endPoint y: 283, distance: 8.8
click at [351, 283] on p "activity still works for less students. virtual attendees will be able to use p…" at bounding box center [374, 282] width 376 height 9
click at [627, 187] on div "Planning Sheets Aug 26th, 2025 Planning Sheet Date August 26th, 2025 August 202…" at bounding box center [387, 93] width 593 height 488
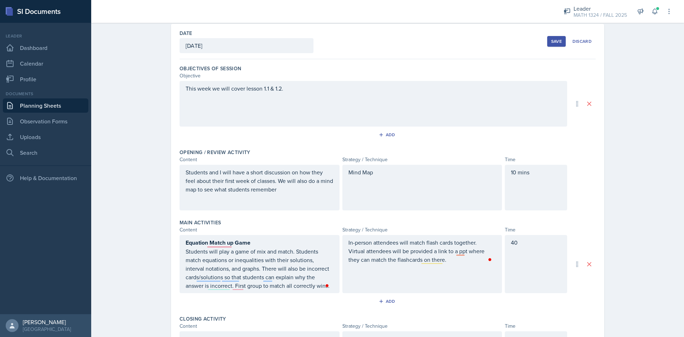
scroll to position [0, 0]
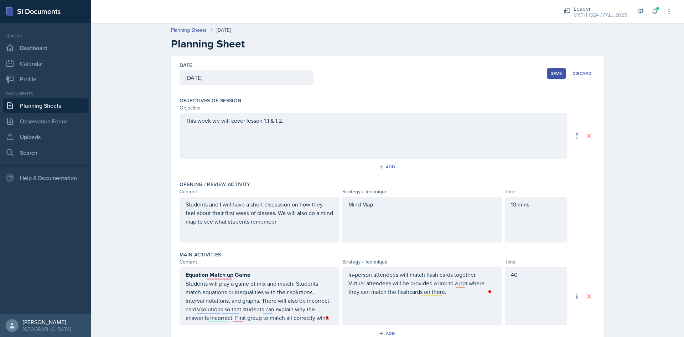
click at [552, 73] on div "Save" at bounding box center [556, 74] width 11 height 6
